Goal: Information Seeking & Learning: Learn about a topic

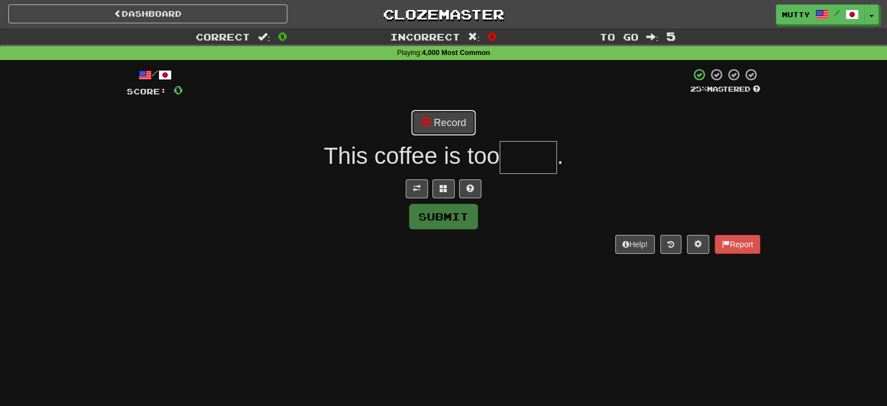
click at [444, 116] on button "Record" at bounding box center [443, 123] width 64 height 26
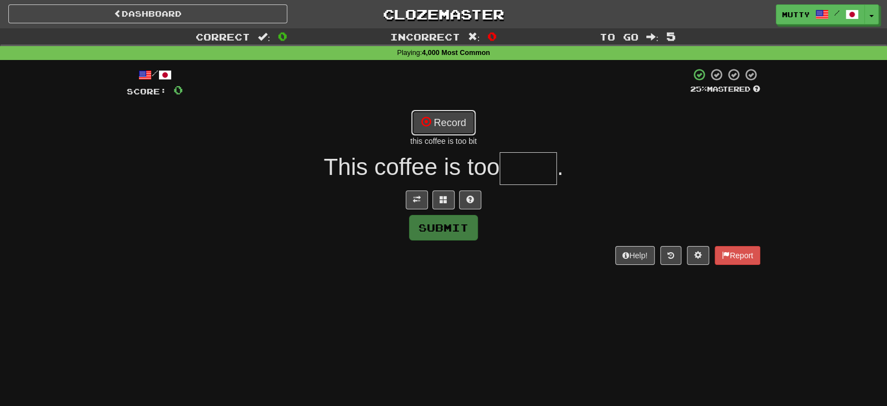
click at [439, 125] on button "Record" at bounding box center [443, 123] width 64 height 26
type input "******"
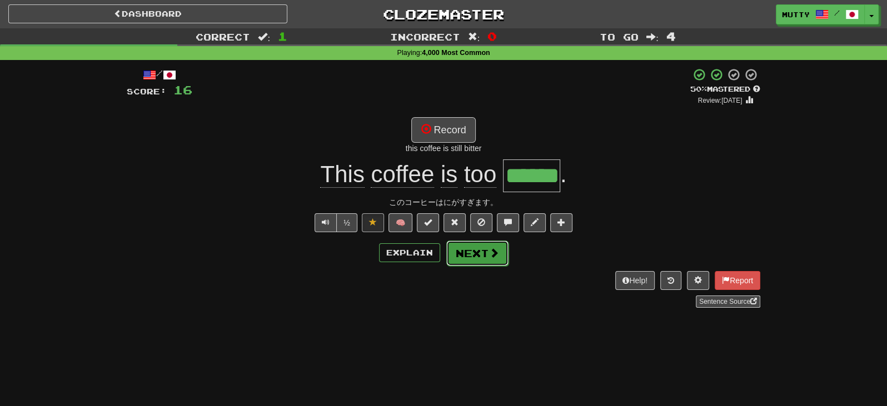
click at [482, 254] on button "Next" at bounding box center [477, 254] width 62 height 26
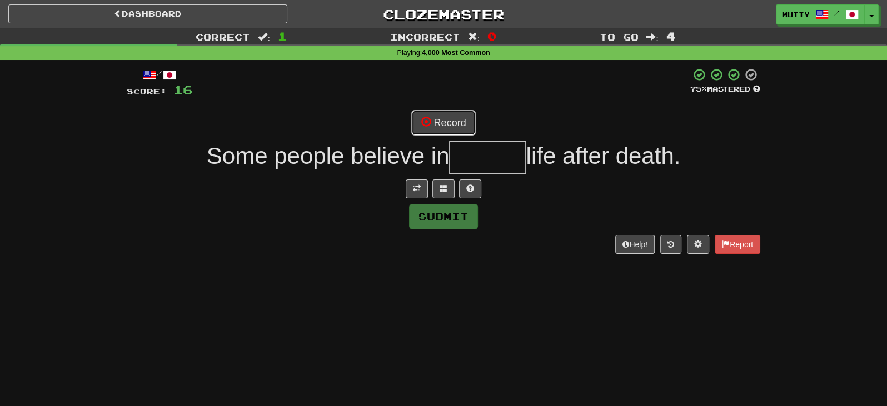
click at [440, 123] on button "Record" at bounding box center [443, 123] width 64 height 26
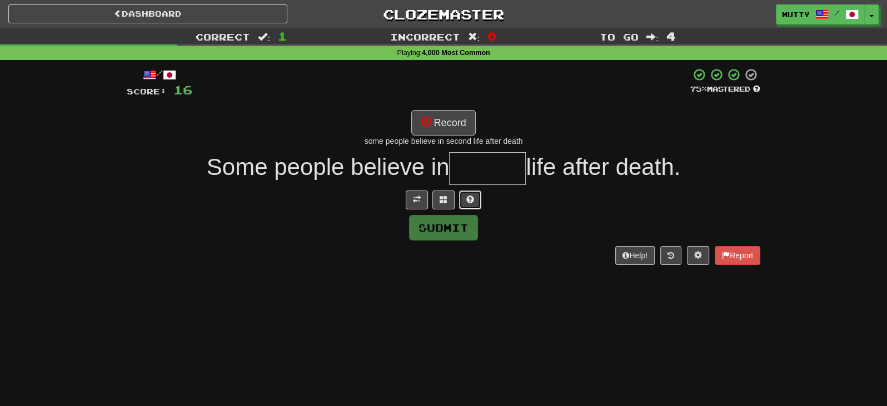
click at [472, 198] on span at bounding box center [470, 200] width 8 height 8
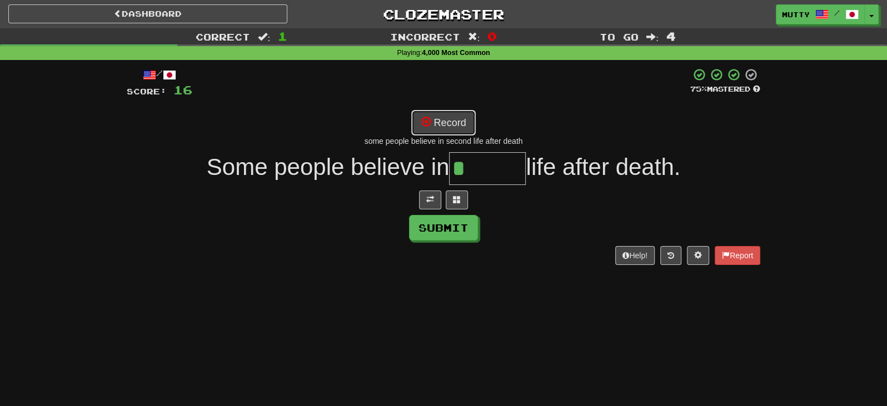
click at [453, 117] on button "Record" at bounding box center [443, 123] width 64 height 26
click at [462, 132] on button "Record" at bounding box center [443, 123] width 64 height 26
click at [462, 128] on button "Record" at bounding box center [443, 123] width 64 height 26
type input "*******"
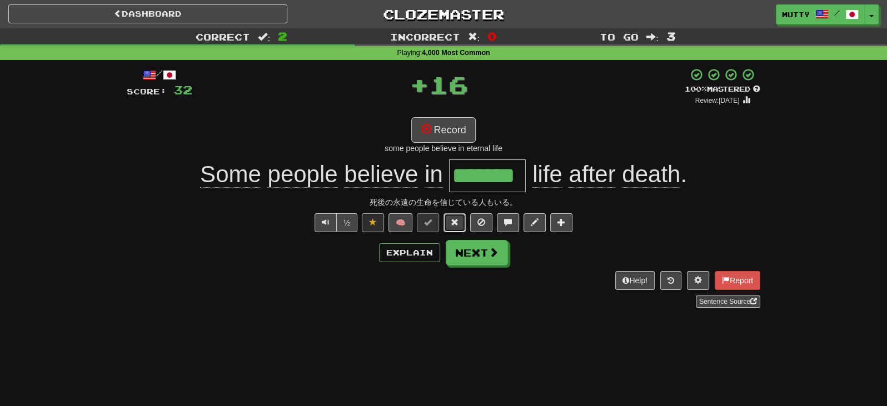
click at [455, 231] on button at bounding box center [454, 222] width 22 height 19
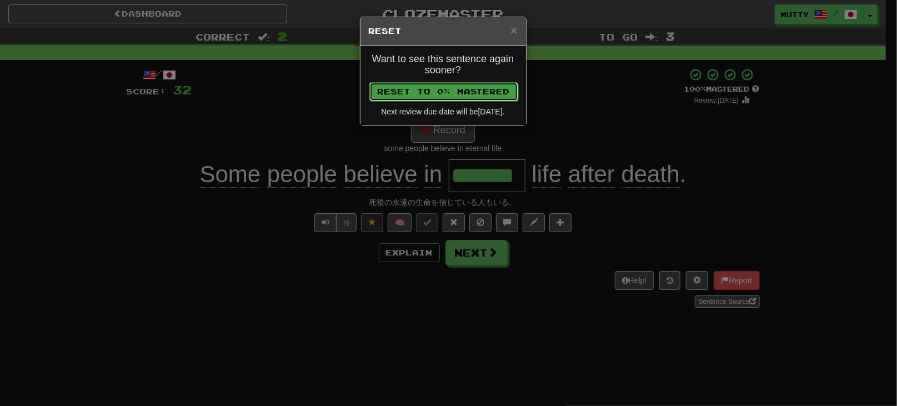
click at [445, 95] on button "Reset to 0% Mastered" at bounding box center [443, 91] width 149 height 19
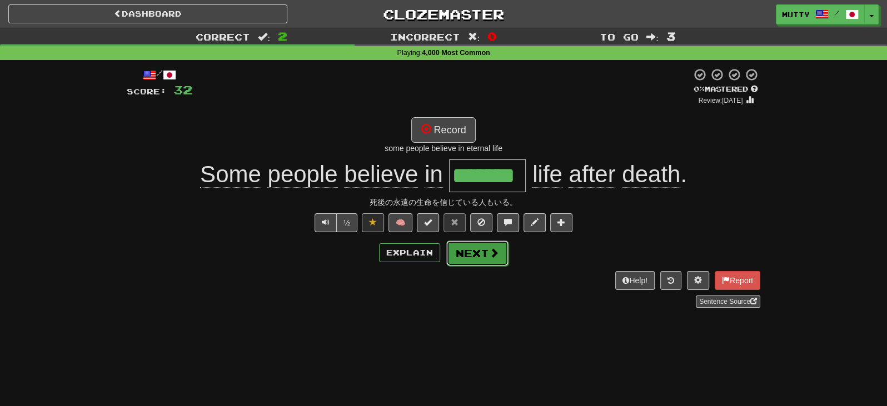
click at [471, 243] on button "Next" at bounding box center [477, 254] width 62 height 26
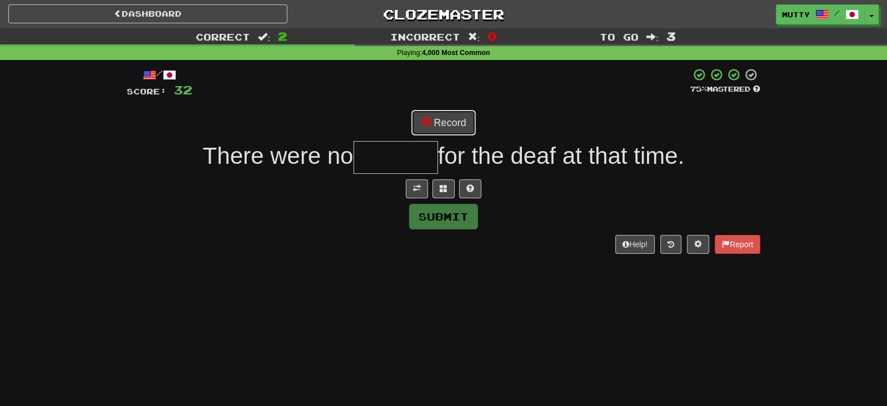
click at [452, 126] on button "Record" at bounding box center [443, 123] width 64 height 26
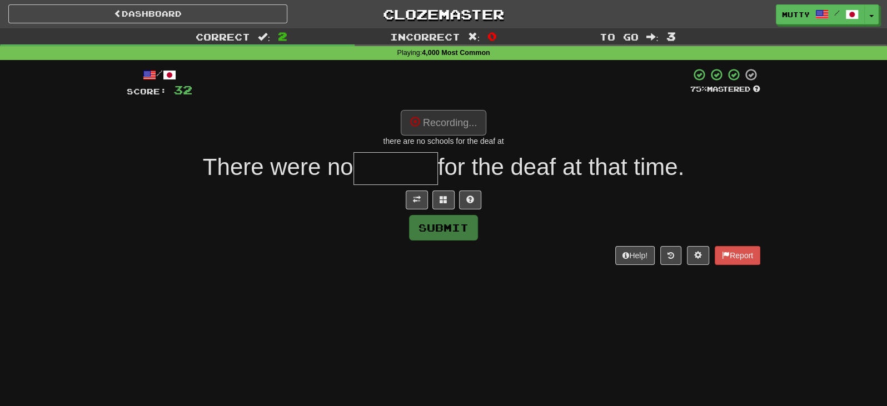
type input "*******"
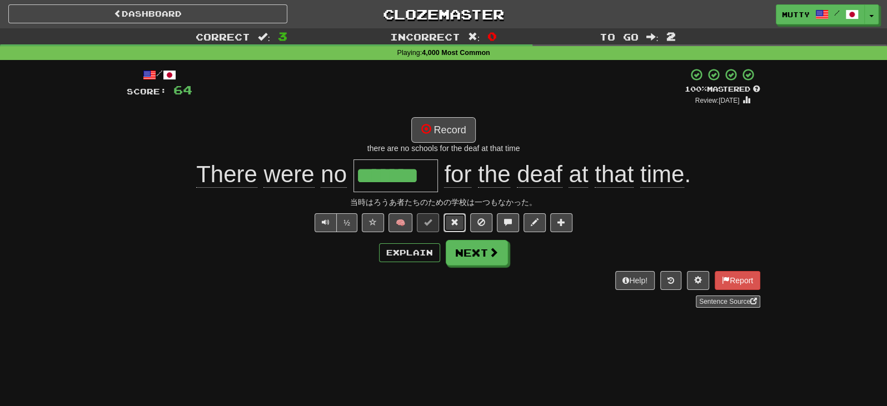
click at [451, 223] on span at bounding box center [454, 222] width 8 height 8
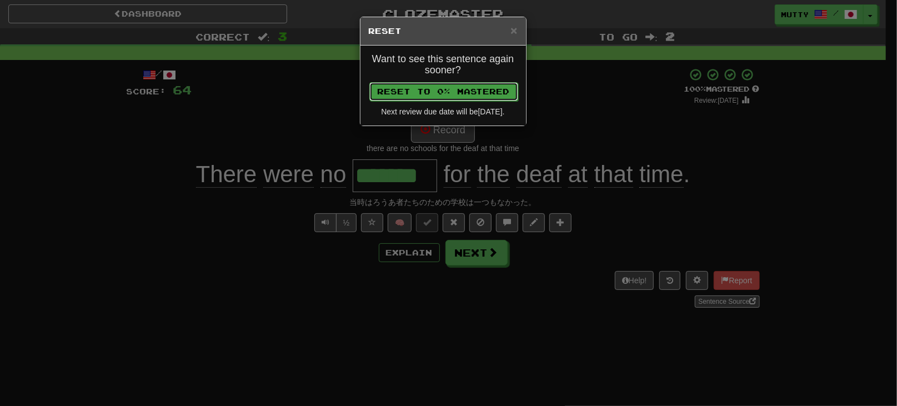
click at [459, 95] on button "Reset to 0% Mastered" at bounding box center [443, 91] width 149 height 19
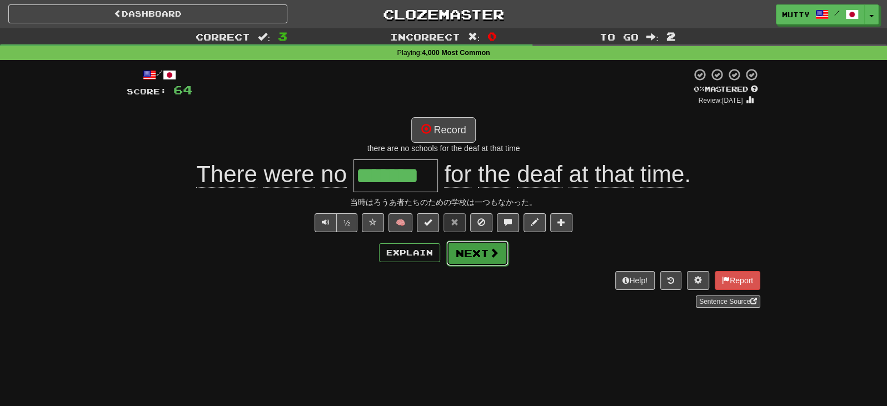
click at [466, 258] on button "Next" at bounding box center [477, 254] width 62 height 26
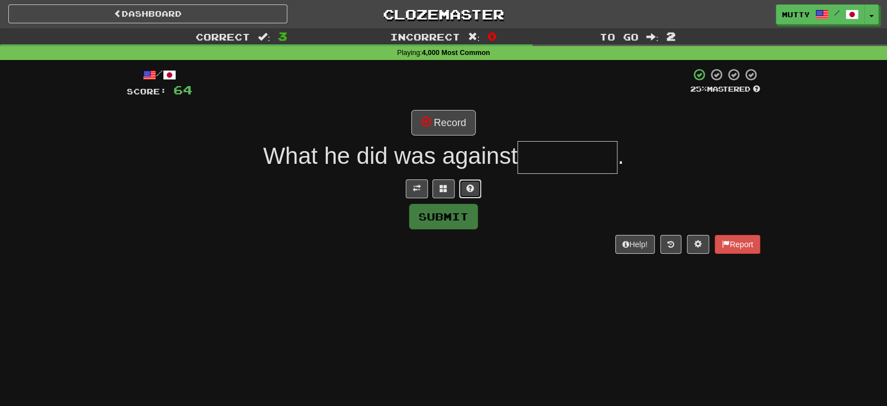
click at [478, 189] on button at bounding box center [470, 188] width 22 height 19
click at [449, 114] on button "Record" at bounding box center [443, 123] width 64 height 26
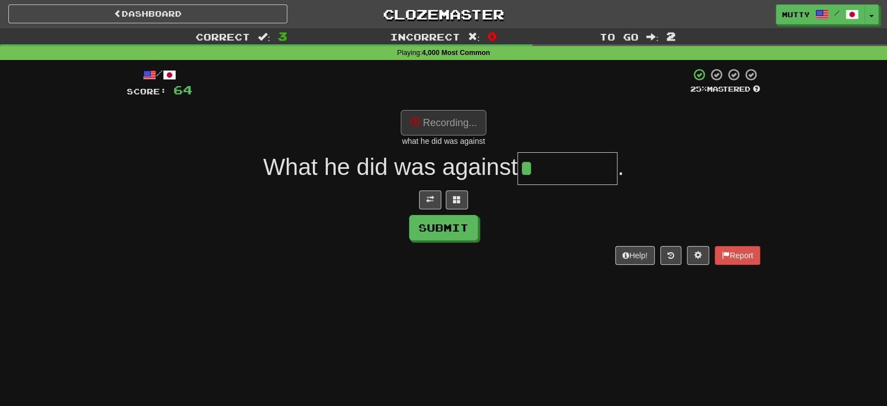
type input "********"
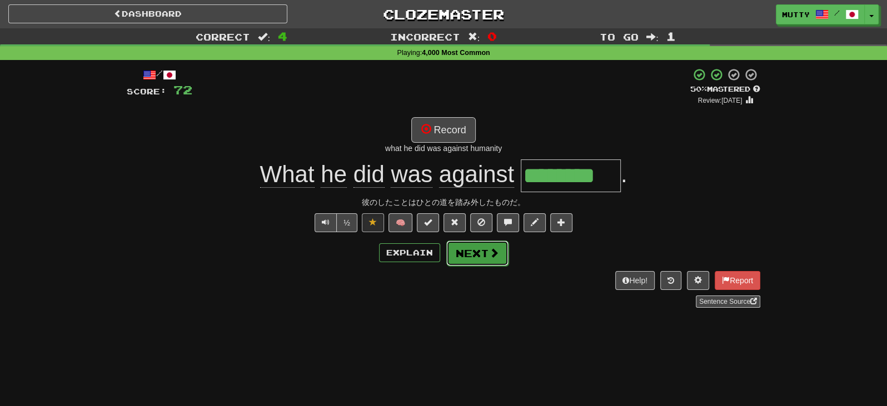
click at [468, 252] on button "Next" at bounding box center [477, 254] width 62 height 26
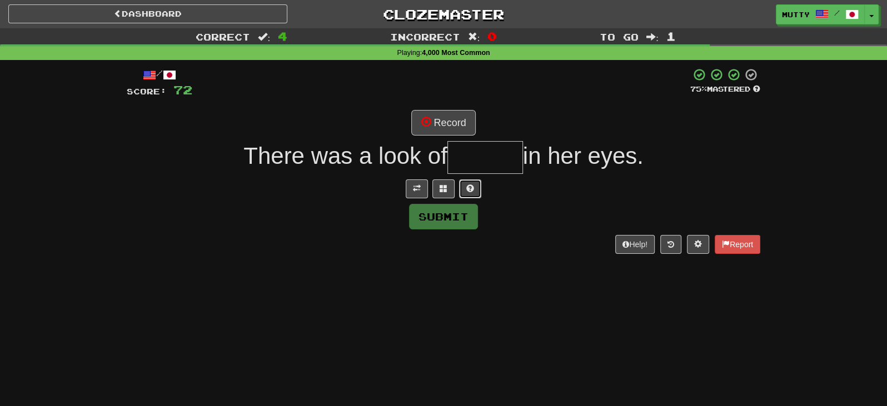
click at [470, 194] on button at bounding box center [470, 188] width 22 height 19
click at [429, 186] on span at bounding box center [430, 188] width 8 height 8
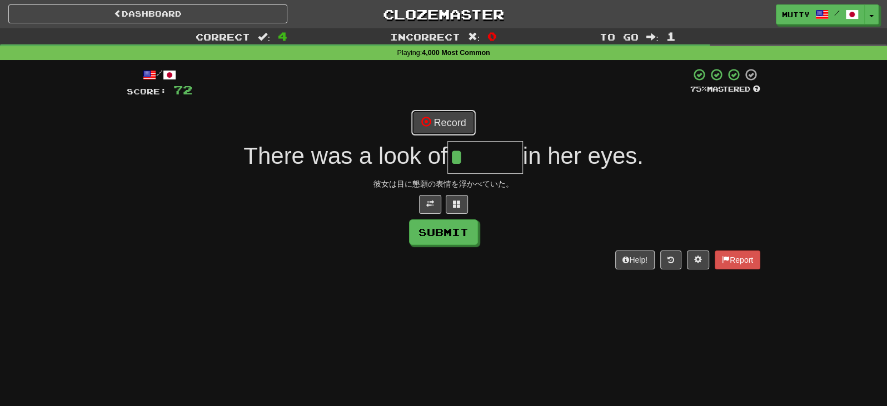
click at [461, 116] on button "Record" at bounding box center [443, 123] width 64 height 26
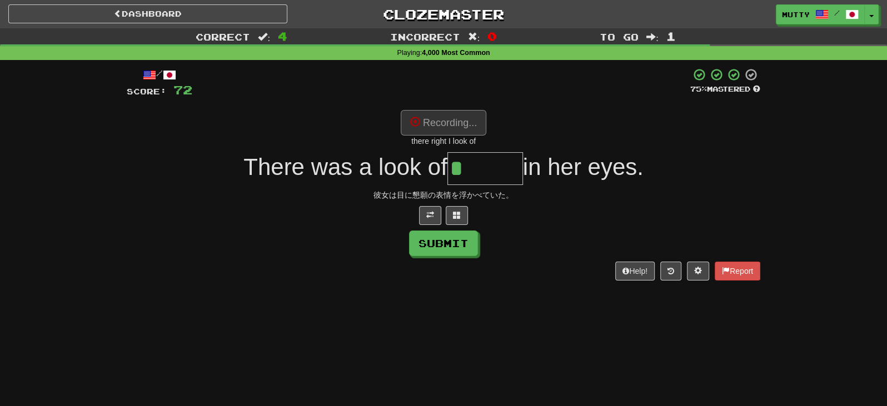
type input "******"
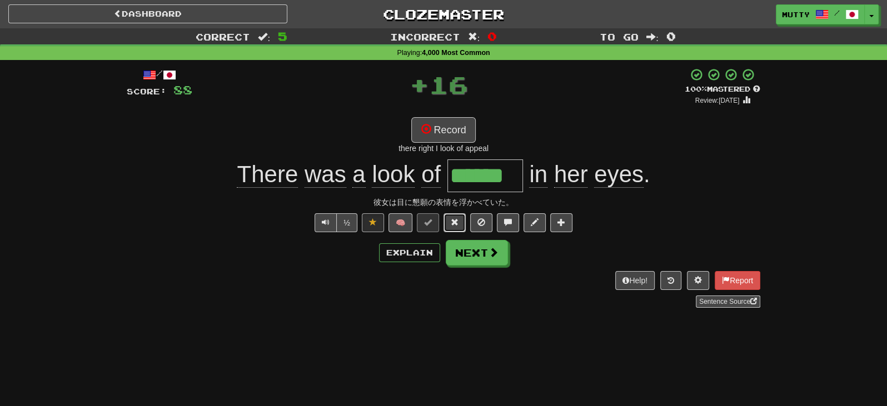
click at [458, 221] on span at bounding box center [454, 222] width 8 height 8
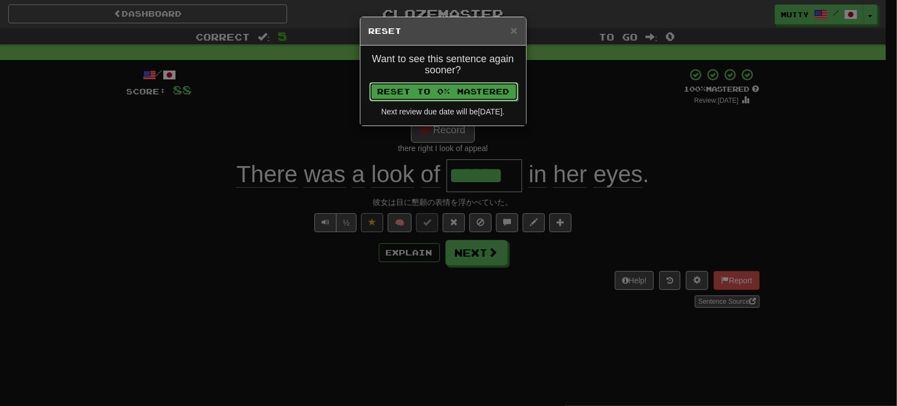
click at [488, 83] on button "Reset to 0% Mastered" at bounding box center [443, 91] width 149 height 19
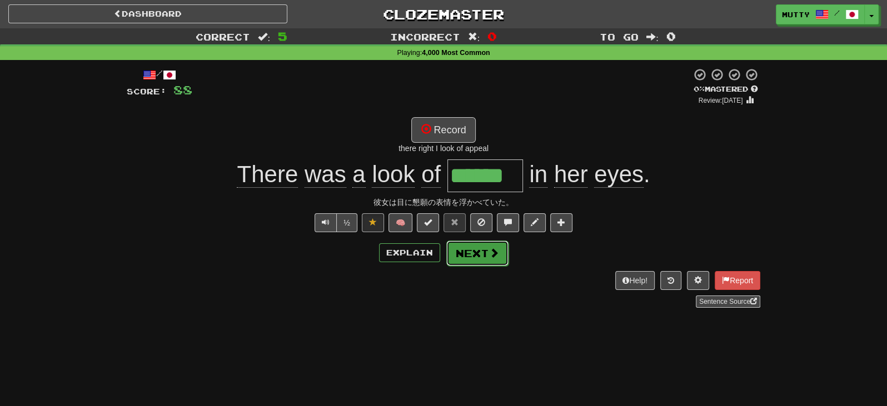
click at [477, 253] on button "Next" at bounding box center [477, 254] width 62 height 26
